Goal: Information Seeking & Learning: Learn about a topic

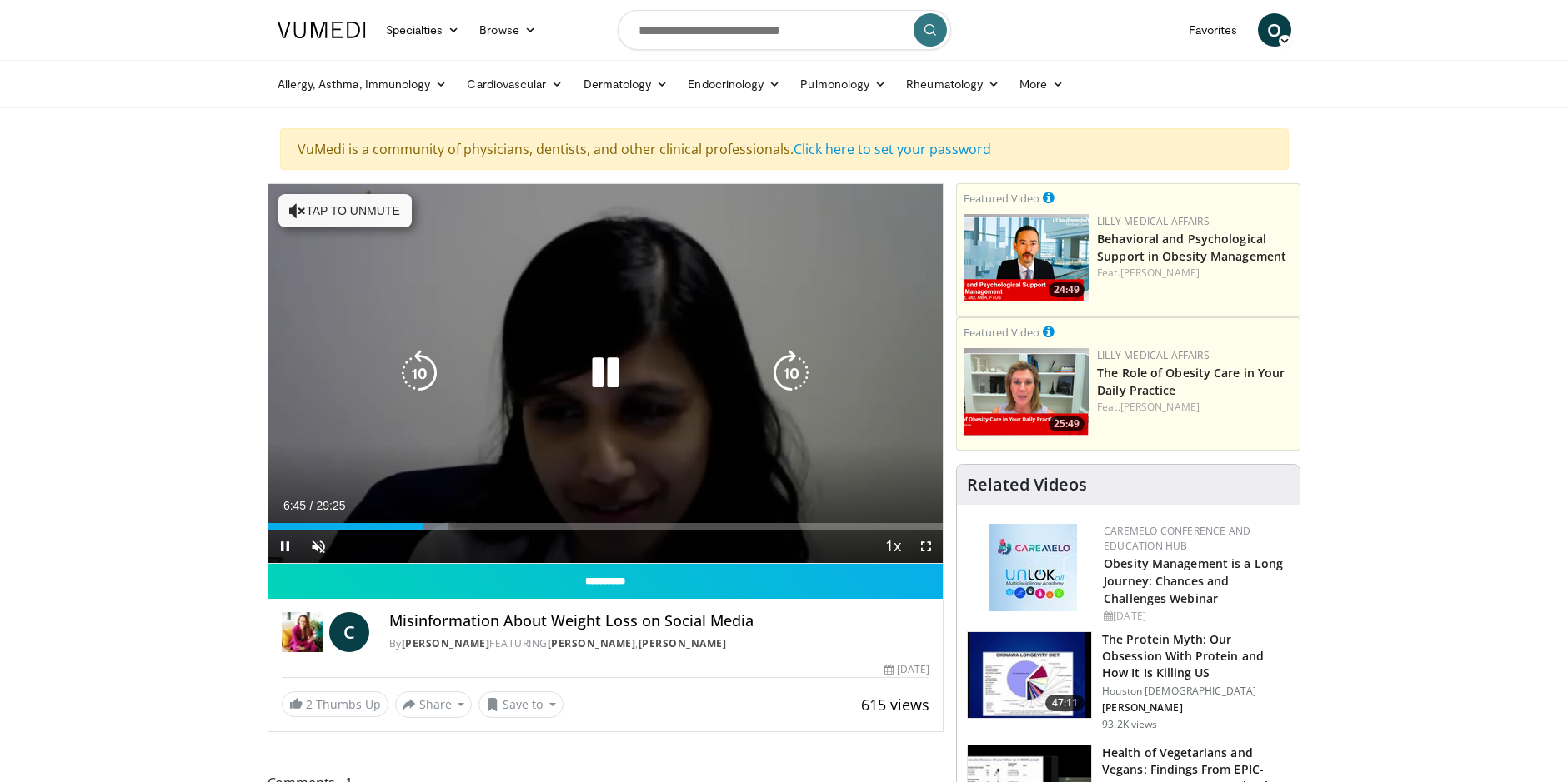
click at [597, 371] on icon "Video Player" at bounding box center [605, 373] width 47 height 47
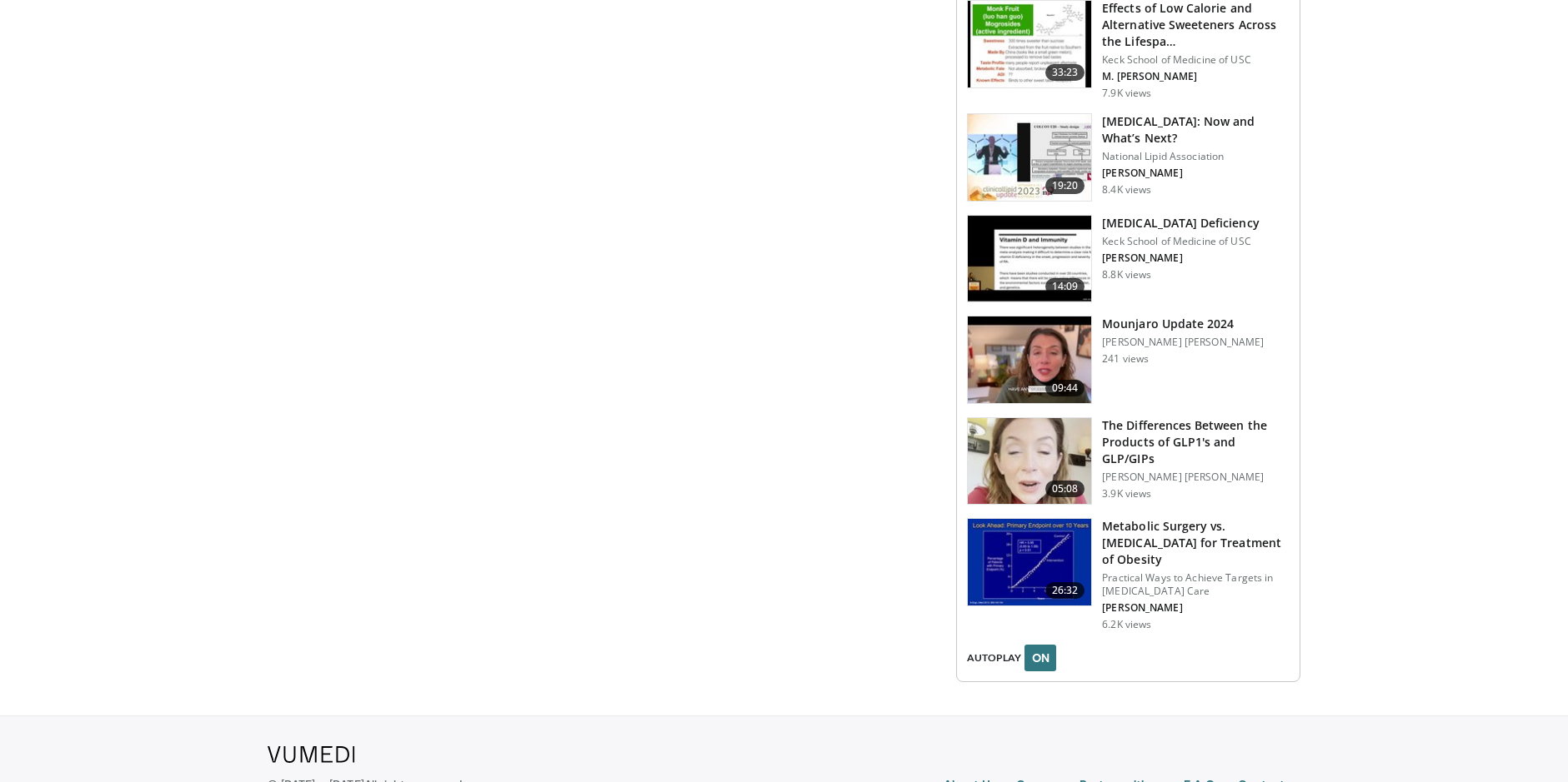
scroll to position [2177, 0]
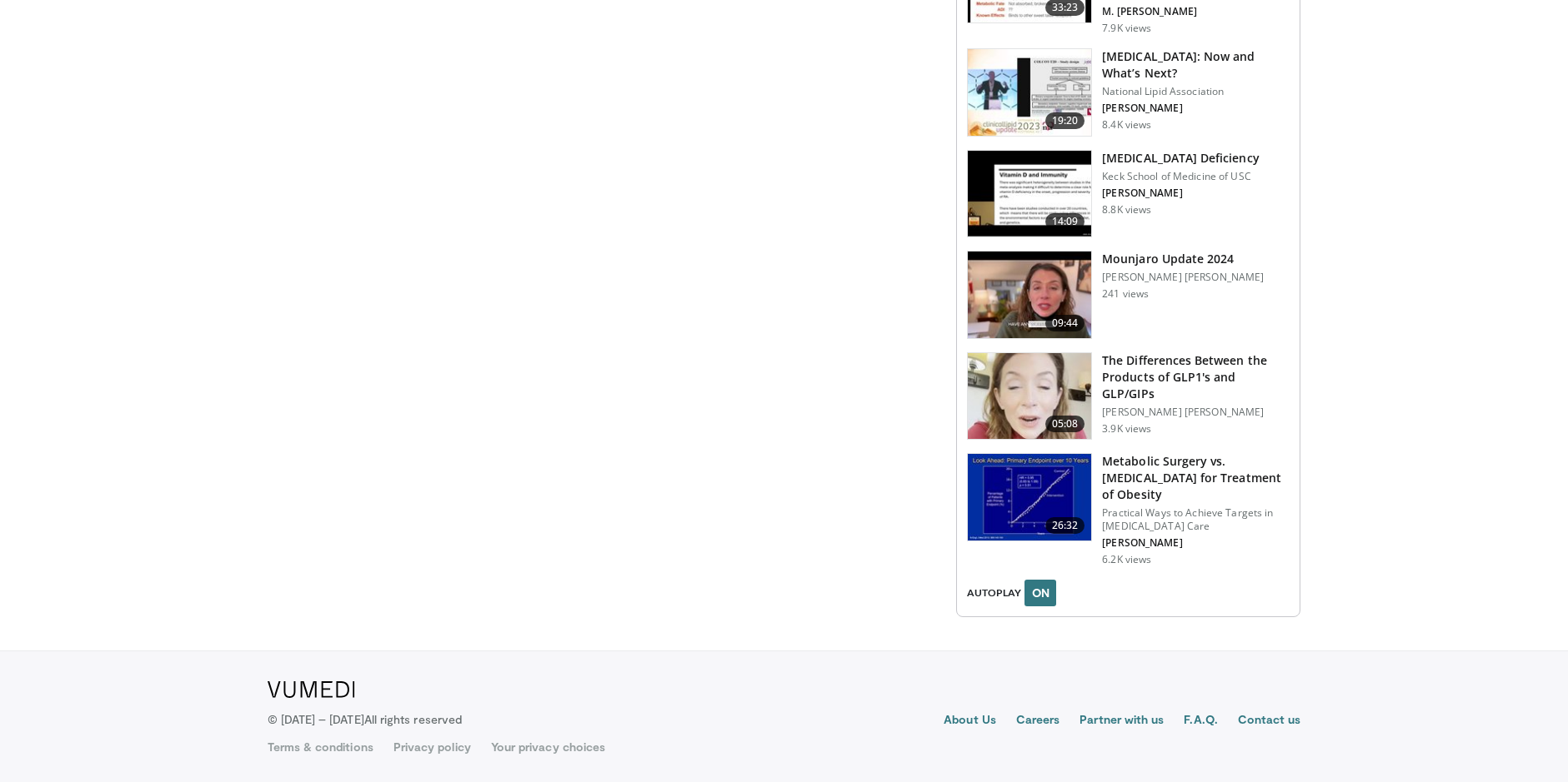
click at [1200, 360] on h3 "The Differences Between the Products of GLP1's and GLP/GIPs" at bounding box center [1196, 377] width 188 height 50
click at [1172, 363] on h3 "The Differences Between the Products of GLP1's and GLP/GIPs" at bounding box center [1196, 377] width 188 height 50
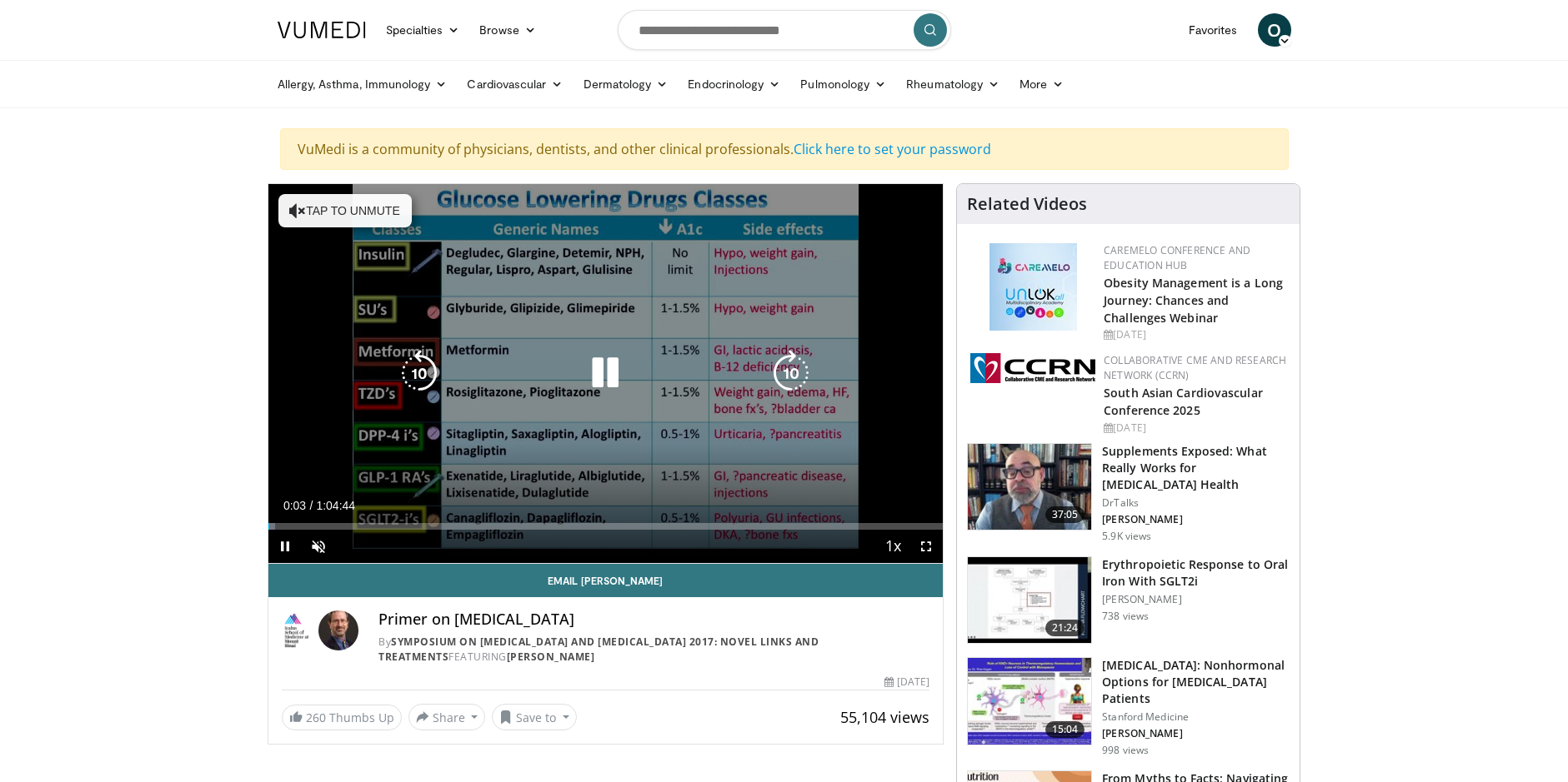
click at [425, 366] on icon "Video Player" at bounding box center [419, 373] width 47 height 47
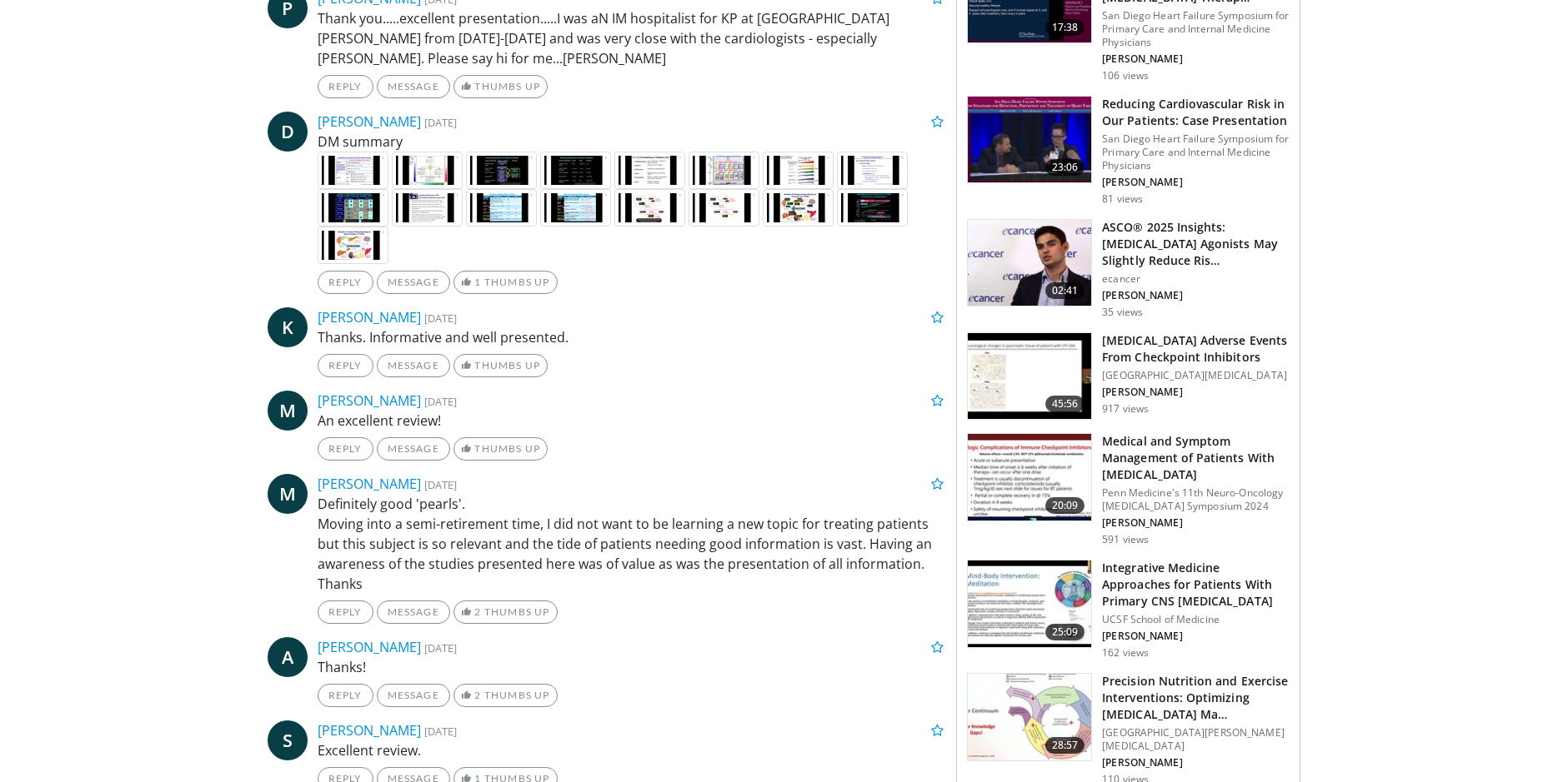
scroll to position [500, 0]
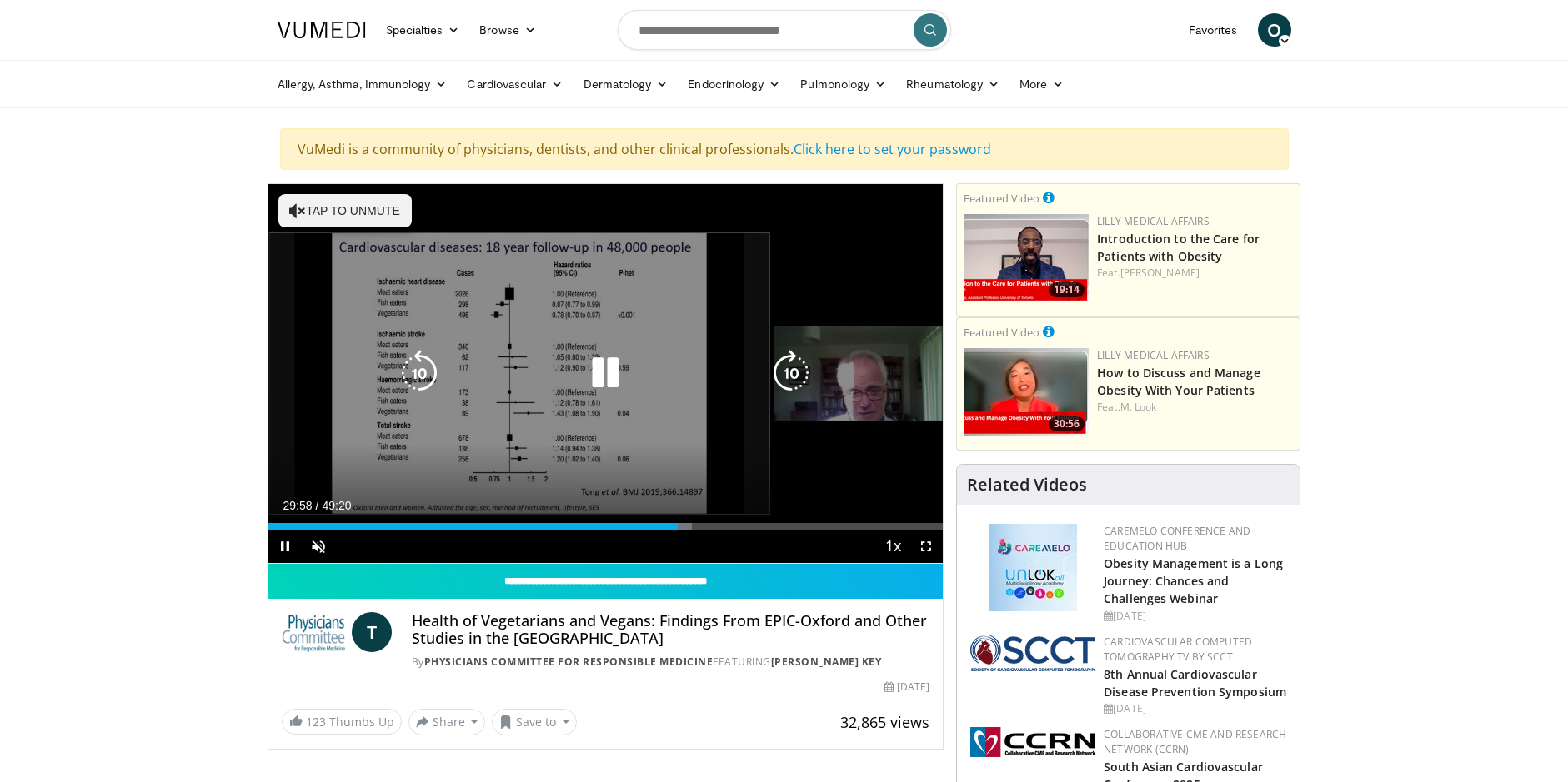
drag, startPoint x: 600, startPoint y: 375, endPoint x: 615, endPoint y: 371, distance: 15.5
click at [600, 374] on icon "Video Player" at bounding box center [605, 373] width 47 height 47
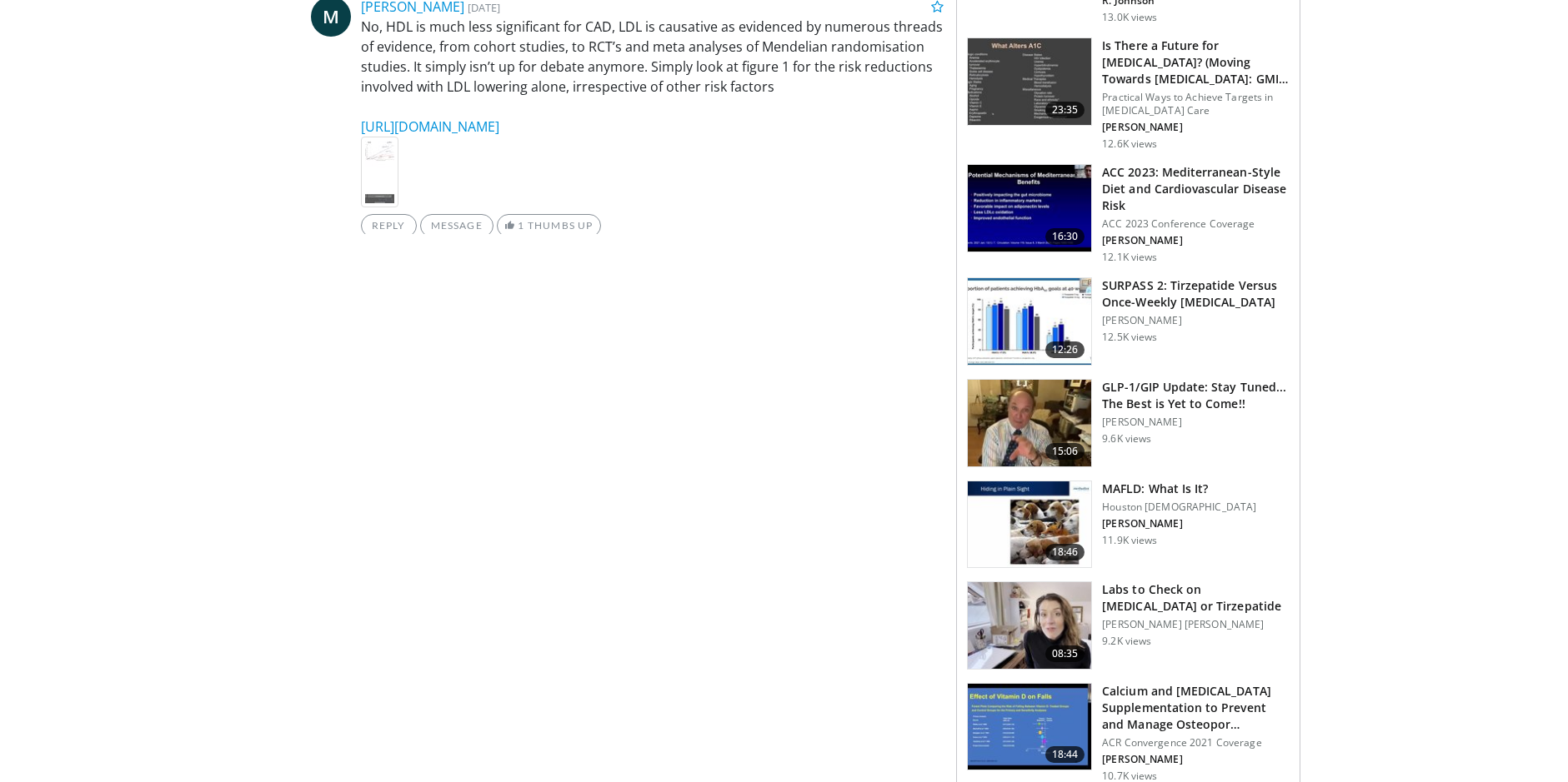
scroll to position [2249, 0]
